Goal: Book appointment/travel/reservation

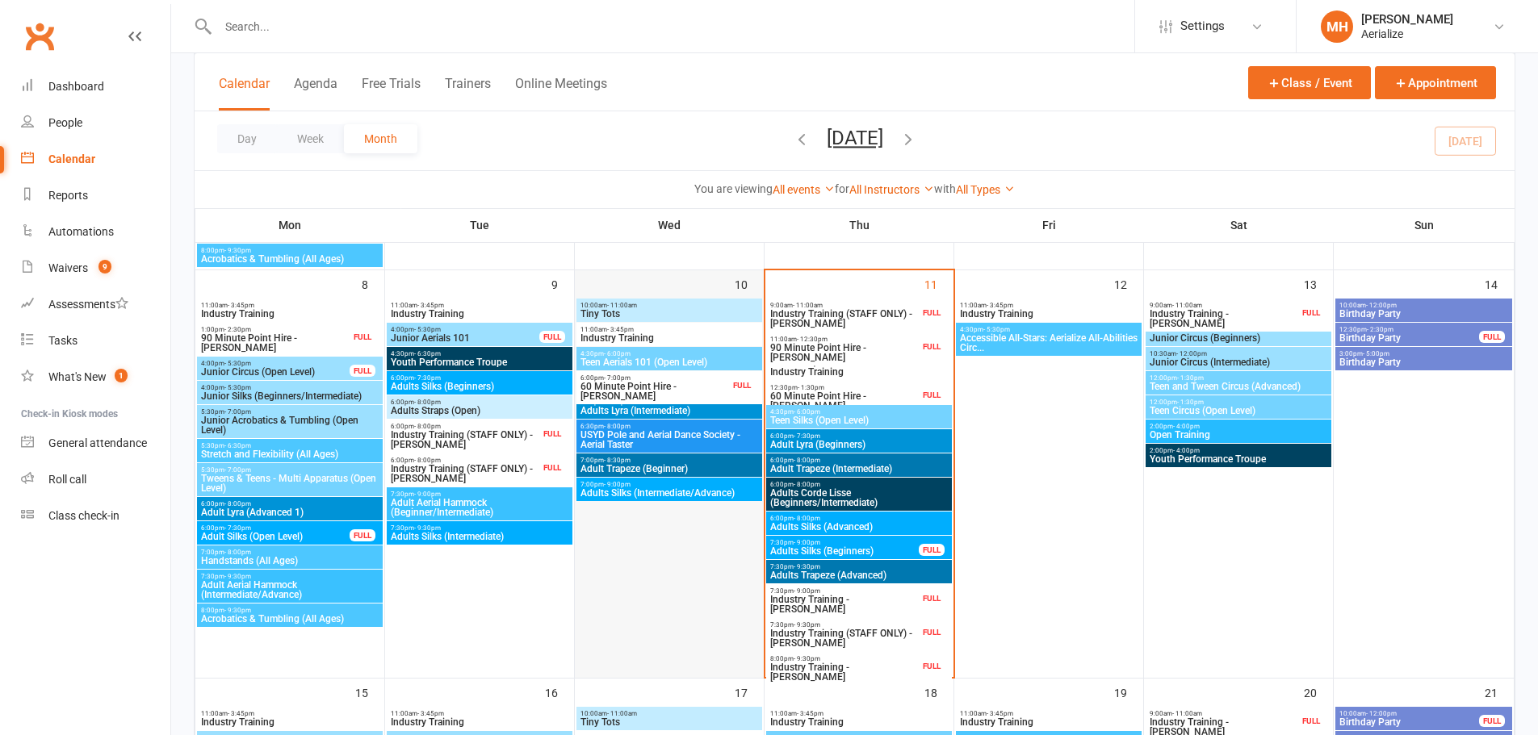
scroll to position [565, 0]
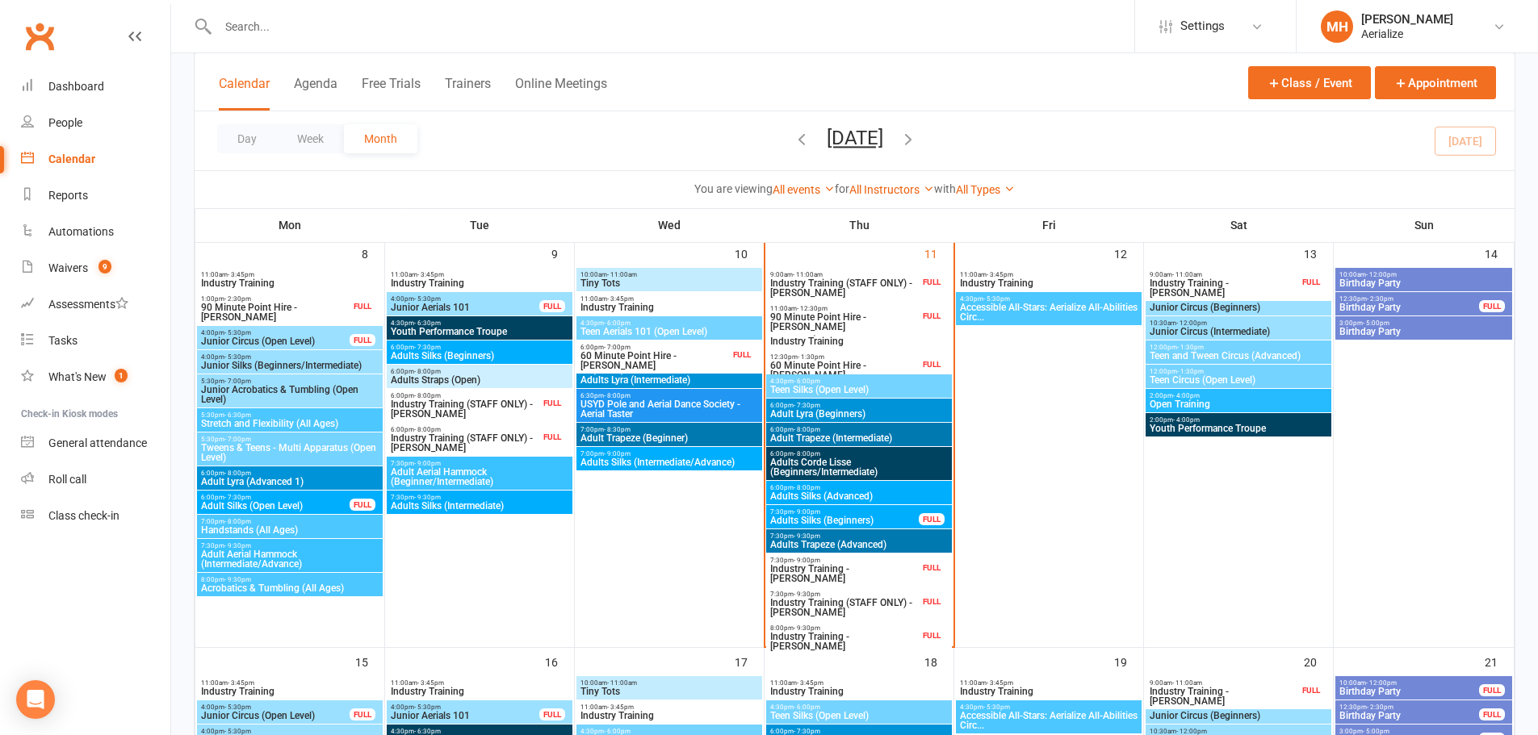
click at [798, 542] on span "Adults Trapeze (Advanced)" at bounding box center [858, 545] width 179 height 10
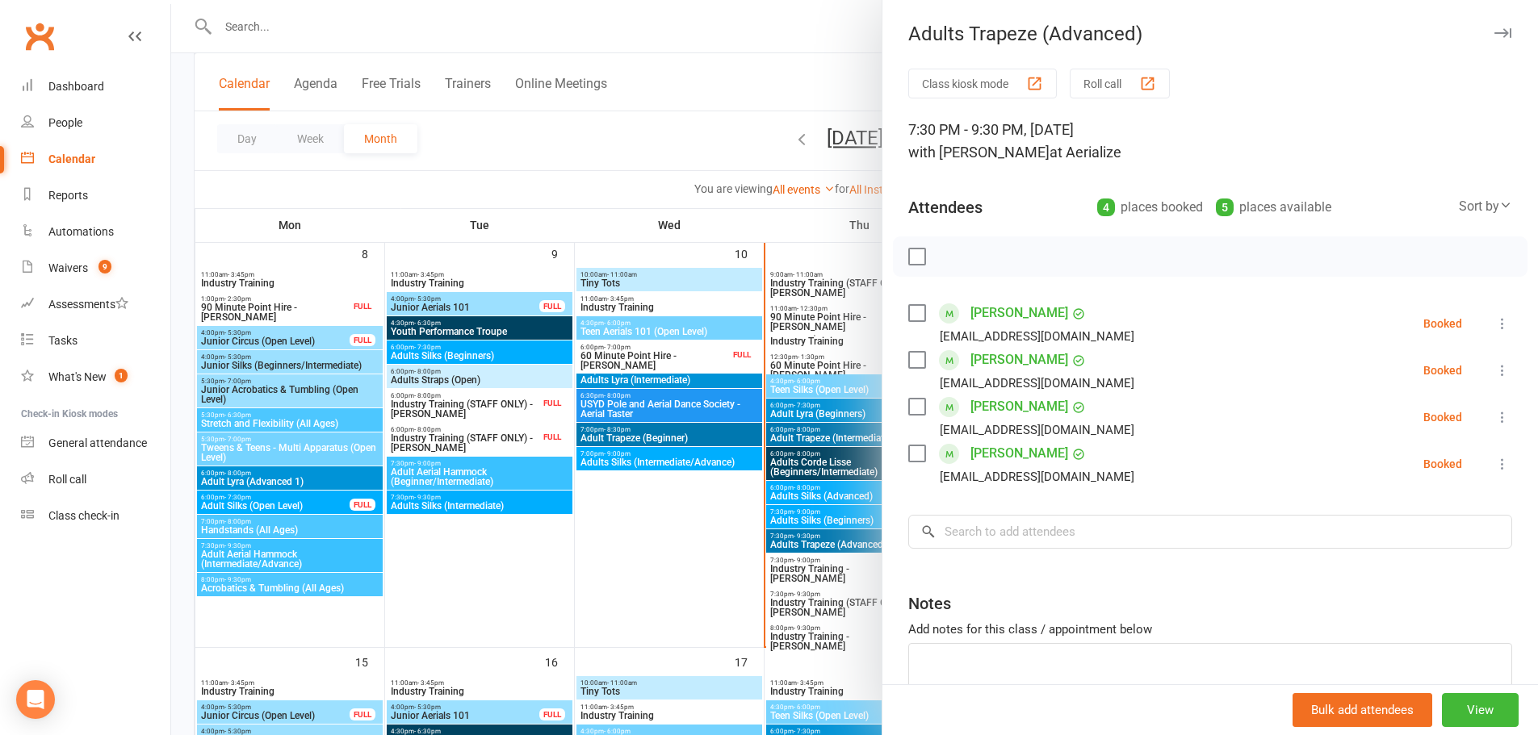
click at [688, 556] on div at bounding box center [854, 367] width 1367 height 735
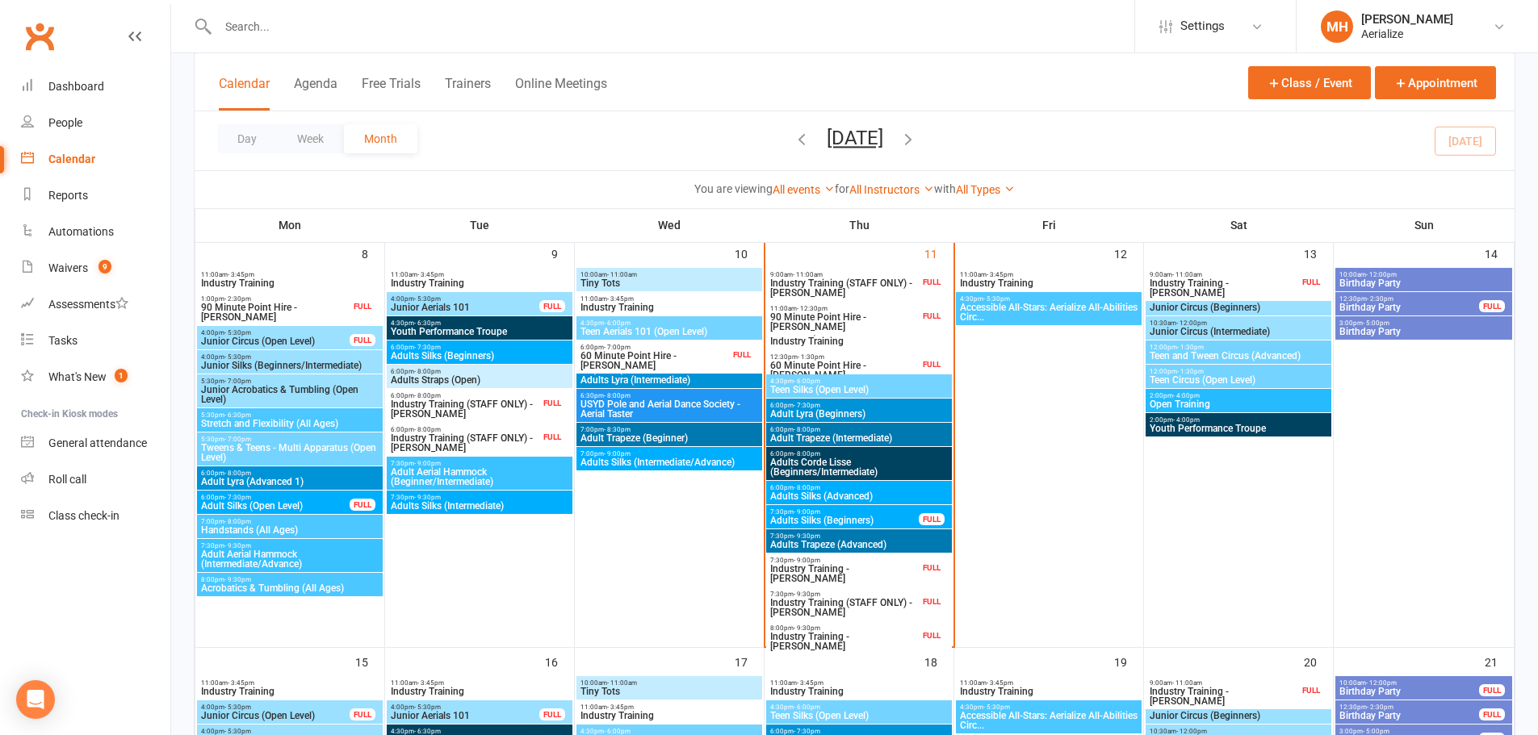
click at [819, 434] on span "Adult Trapeze (Intermediate)" at bounding box center [858, 438] width 179 height 10
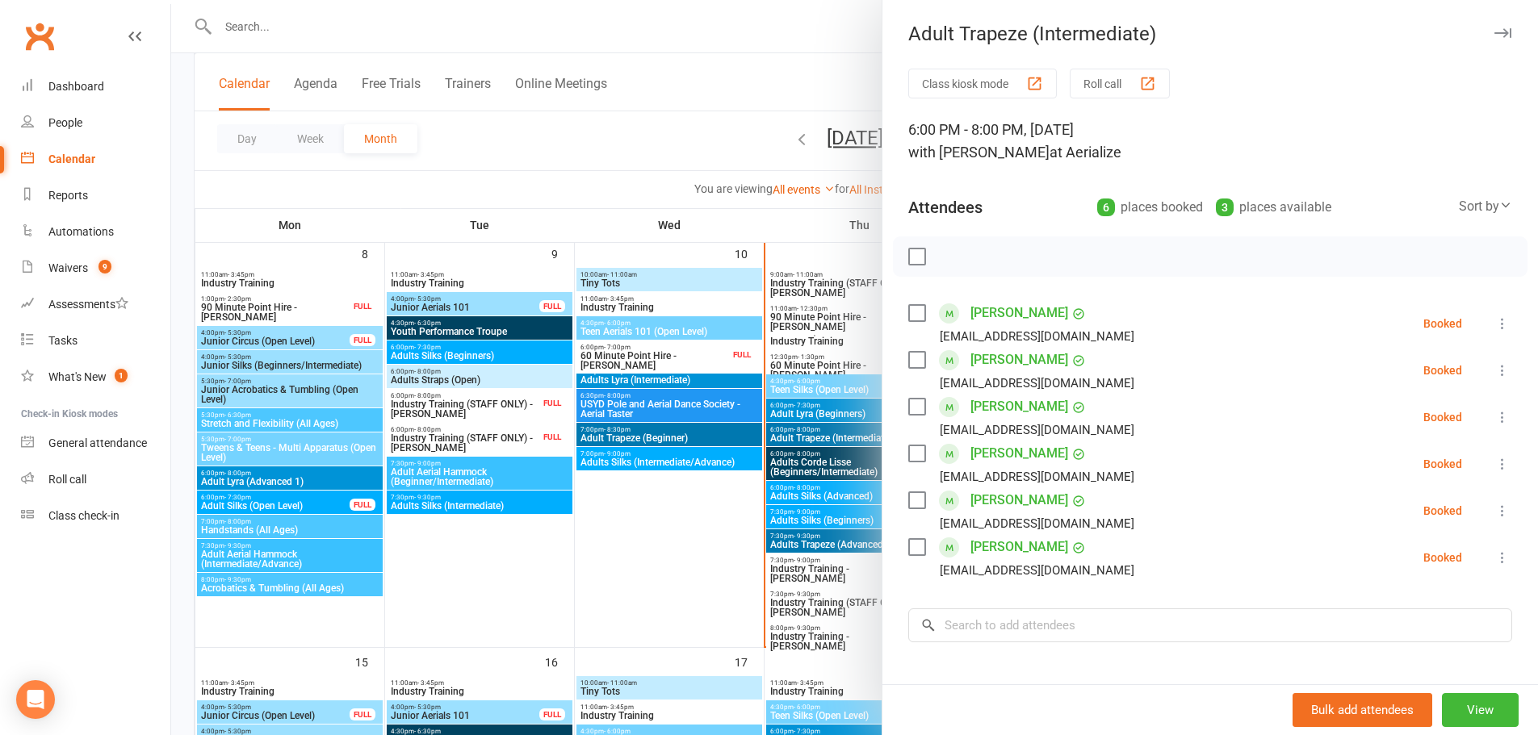
click at [660, 528] on div at bounding box center [854, 367] width 1367 height 735
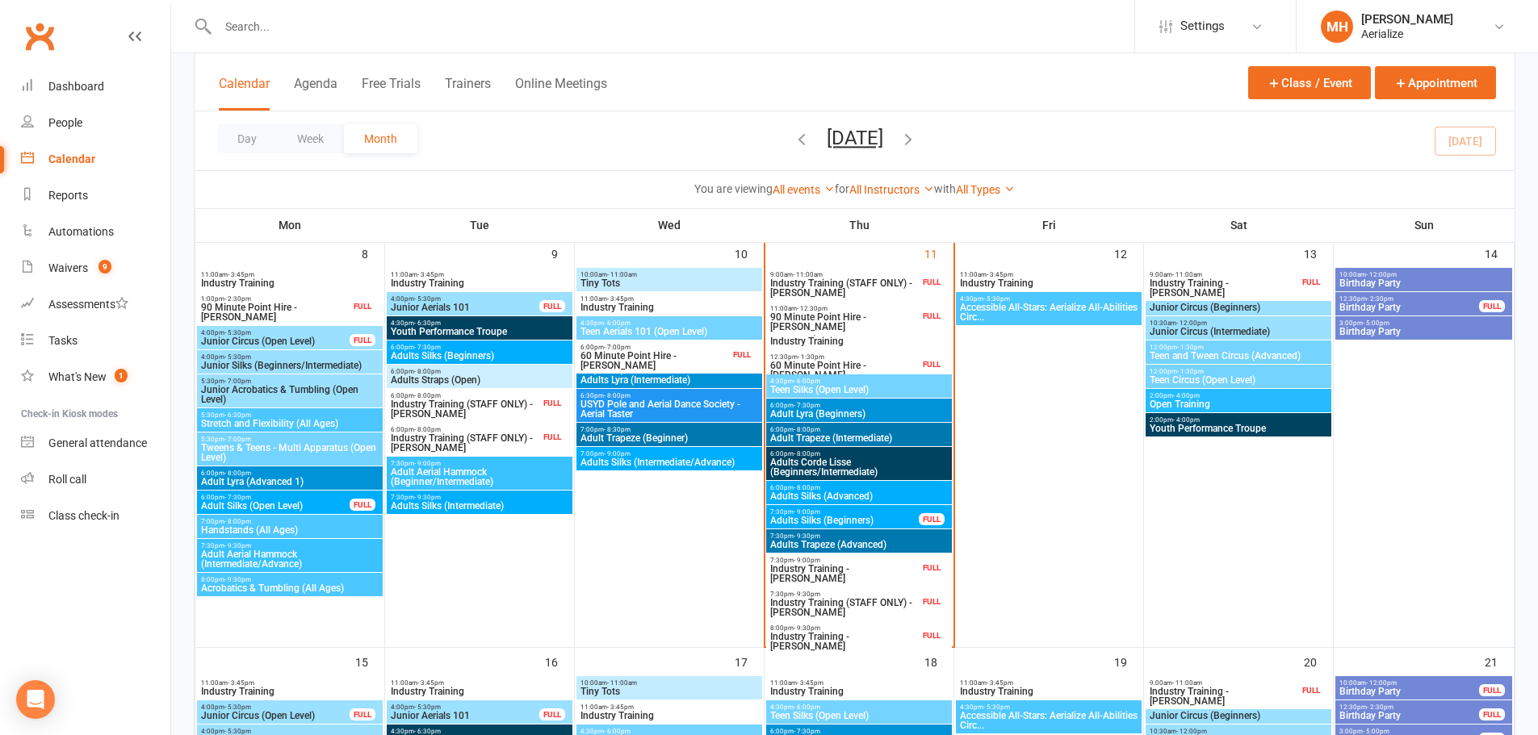
click at [806, 459] on span "Adults Corde Lisse (Beginners/Intermediate)" at bounding box center [858, 467] width 179 height 19
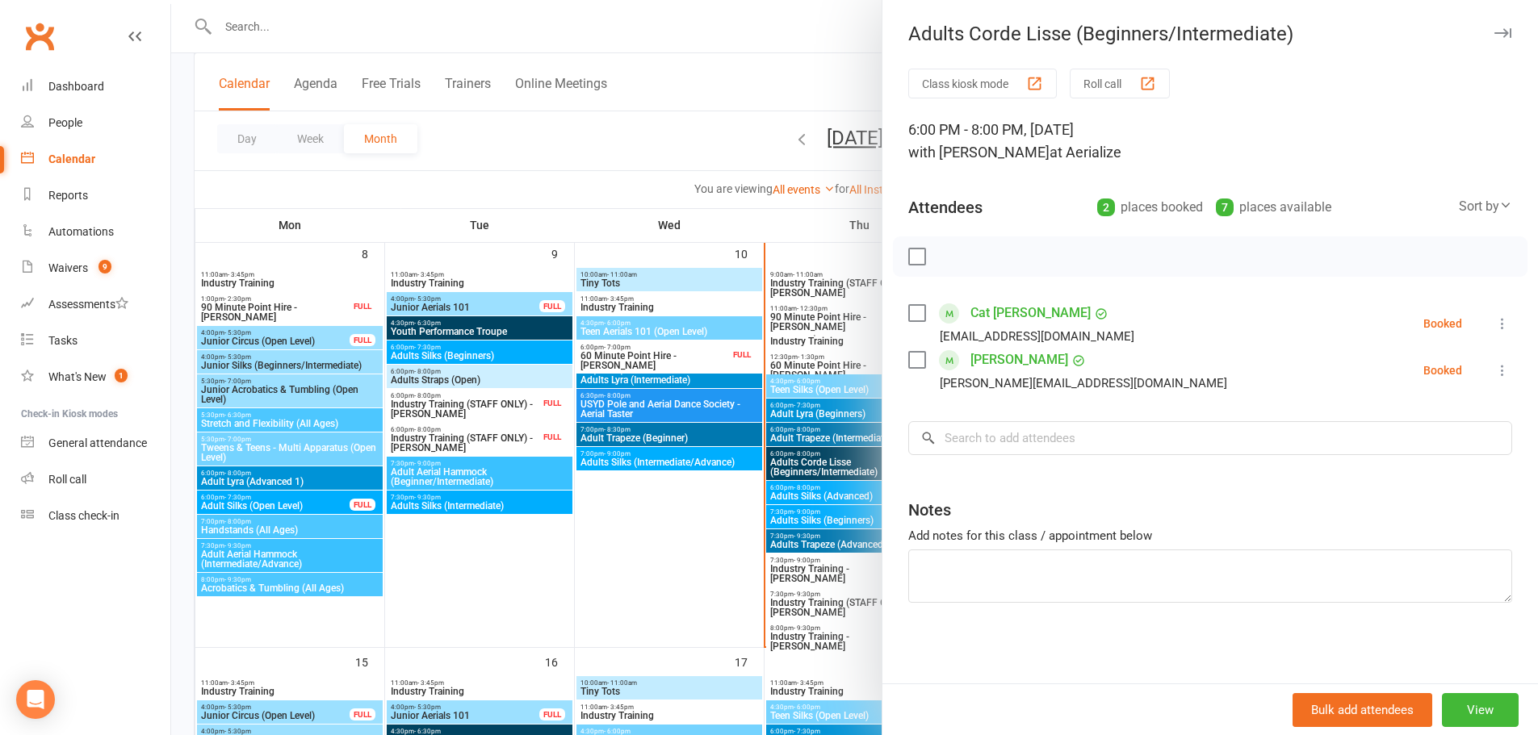
click at [664, 558] on div at bounding box center [854, 367] width 1367 height 735
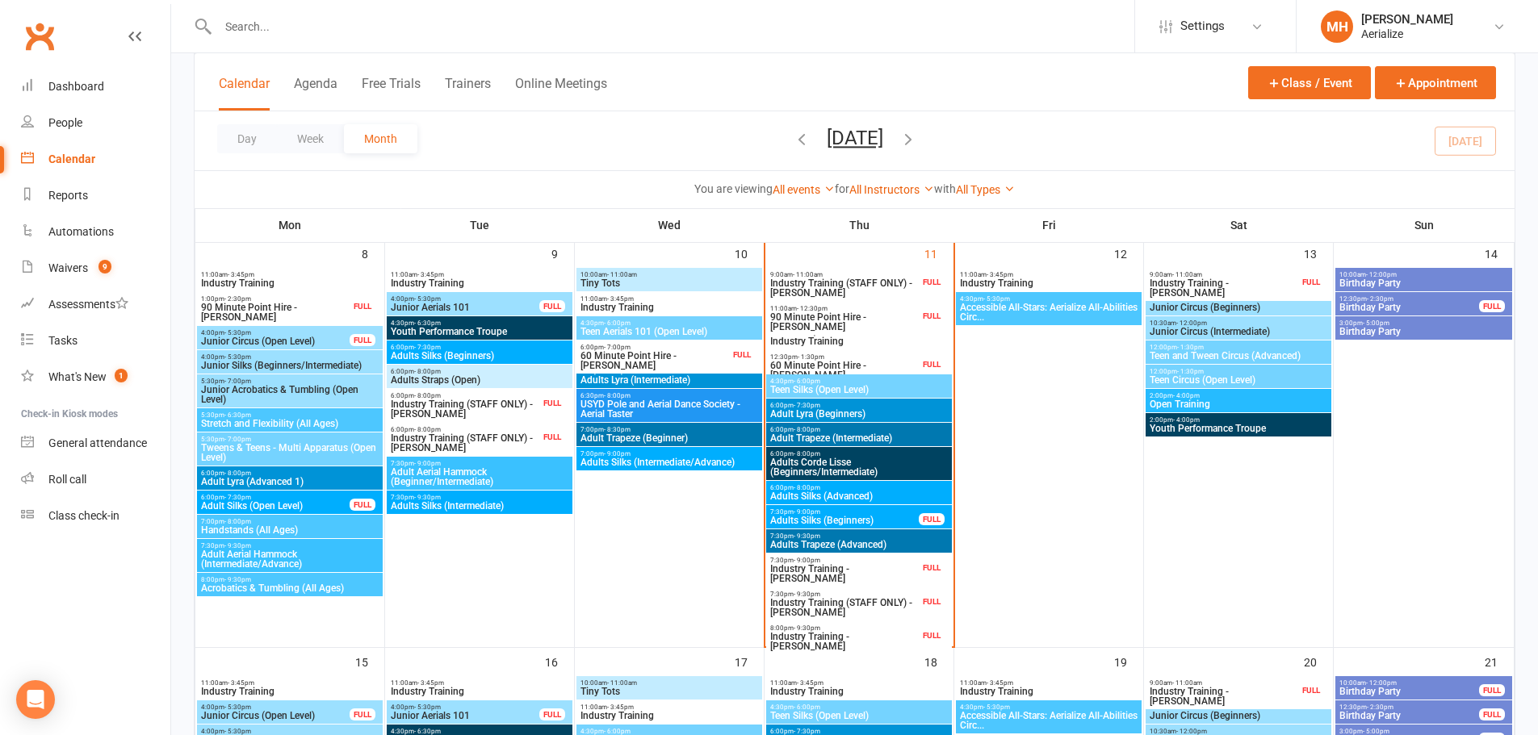
click at [796, 490] on span "- 8:00pm" at bounding box center [807, 487] width 27 height 7
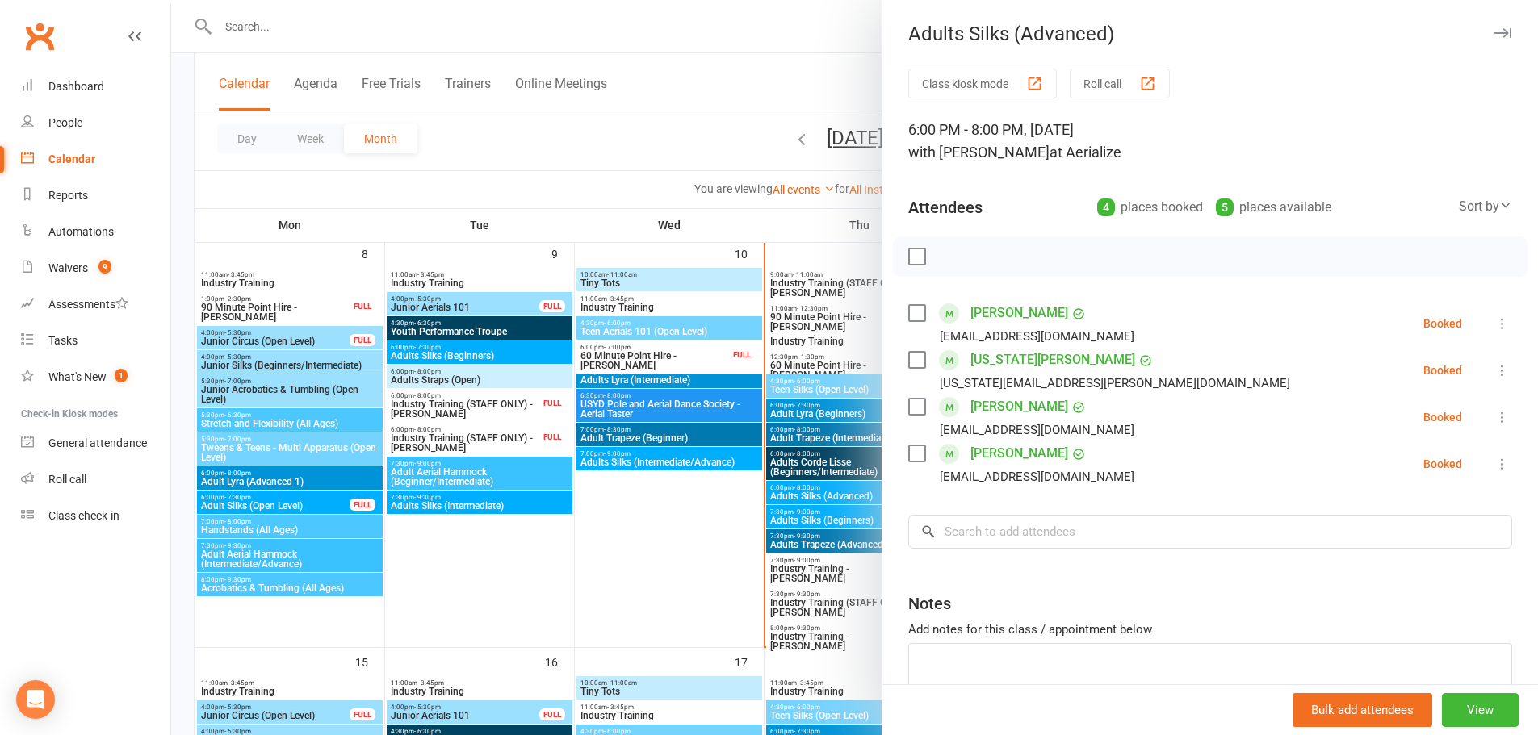
click at [664, 577] on div at bounding box center [854, 367] width 1367 height 735
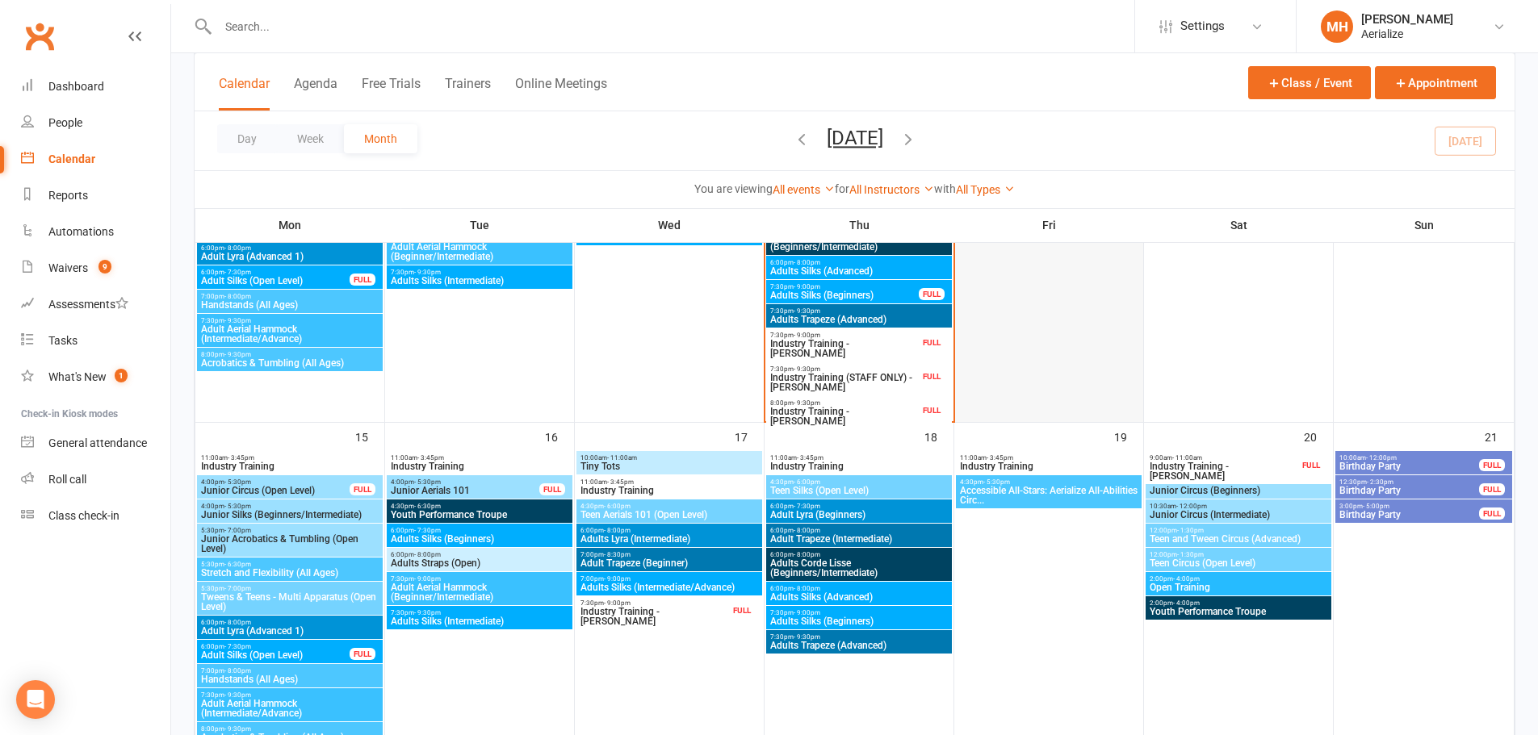
scroll to position [807, 0]
